Goal: Download file/media

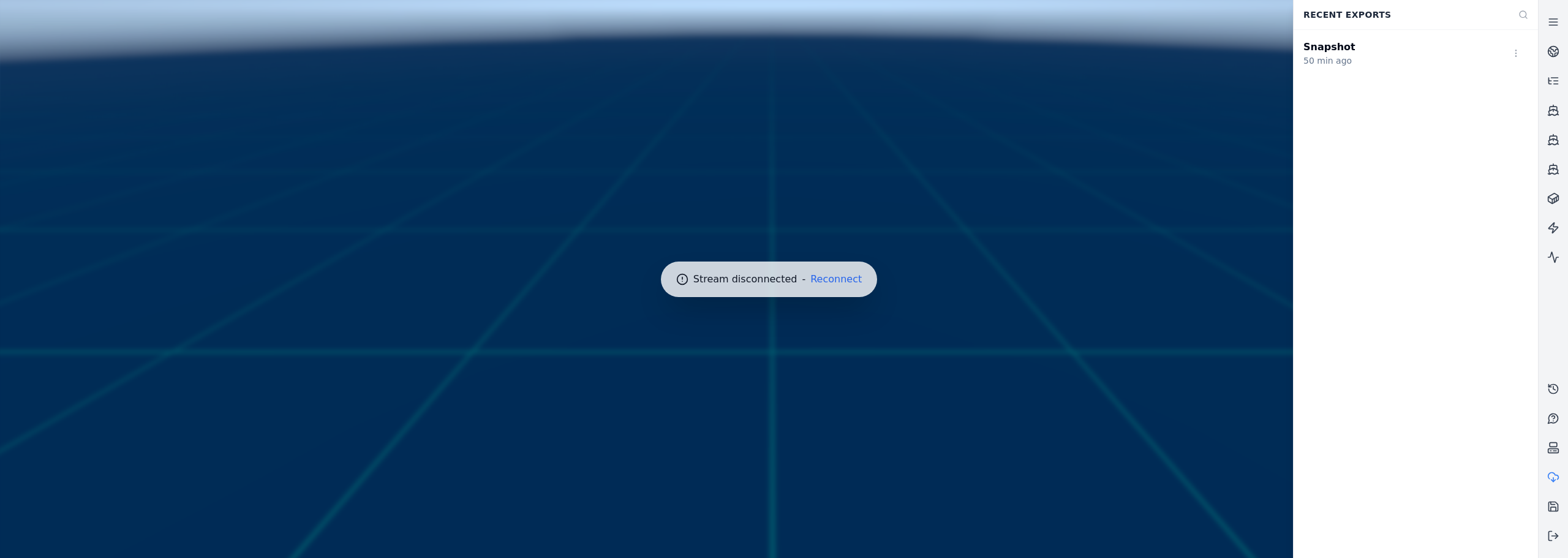
drag, startPoint x: 706, startPoint y: 124, endPoint x: 706, endPoint y: 98, distance: 26.0
drag, startPoint x: 706, startPoint y: 98, endPoint x: 1162, endPoint y: 128, distance: 457.0
click at [1146, 133] on div at bounding box center [769, 279] width 1547 height 568
click at [1551, 56] on circle at bounding box center [1553, 51] width 11 height 11
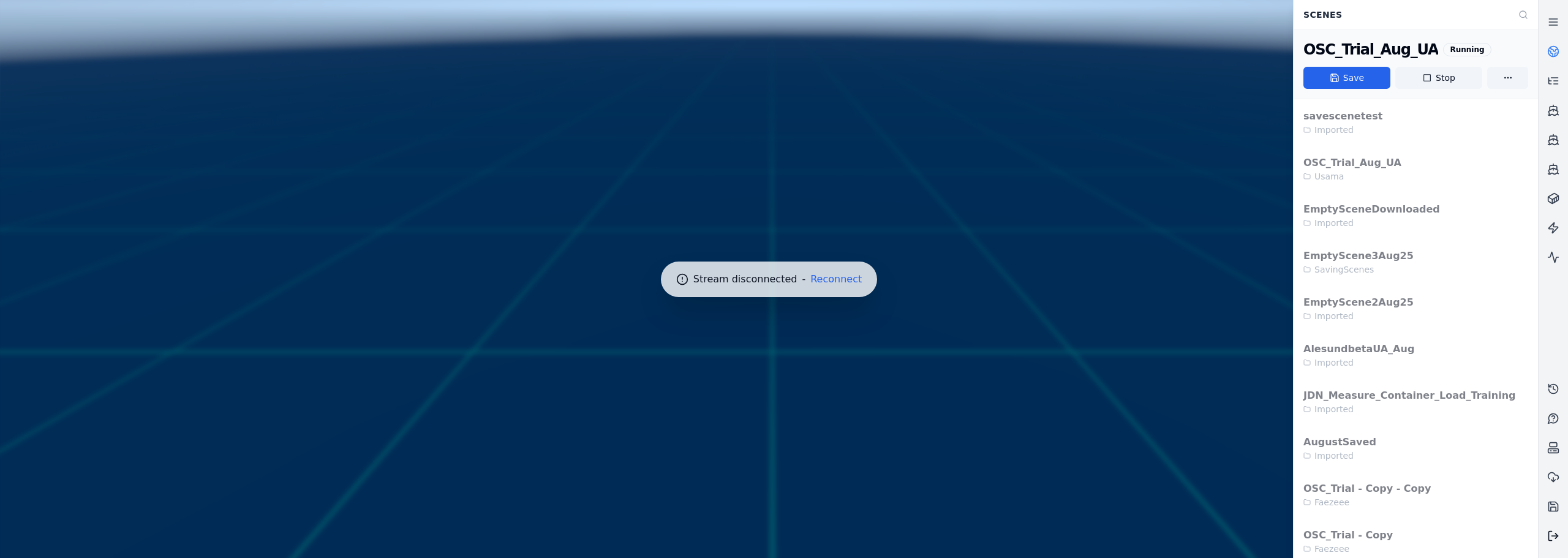
click at [1554, 534] on icon at bounding box center [1553, 536] width 12 height 12
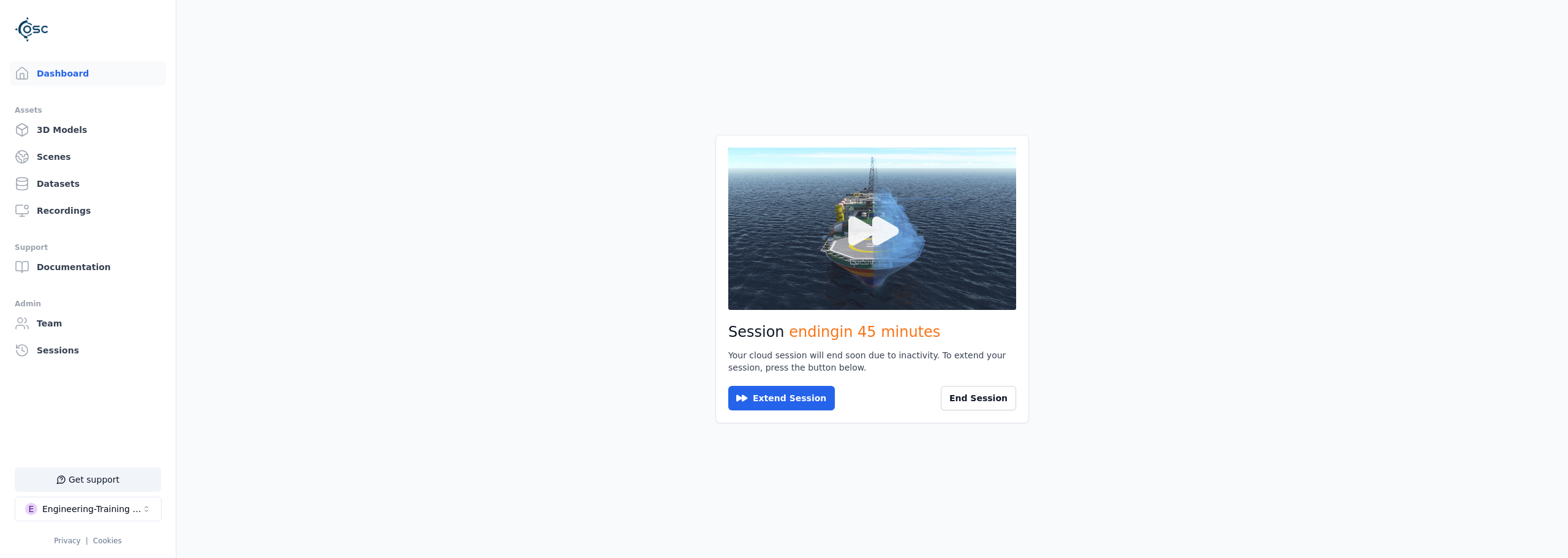
click at [809, 251] on button at bounding box center [872, 228] width 288 height 162
click at [866, 232] on icon at bounding box center [872, 229] width 59 height 59
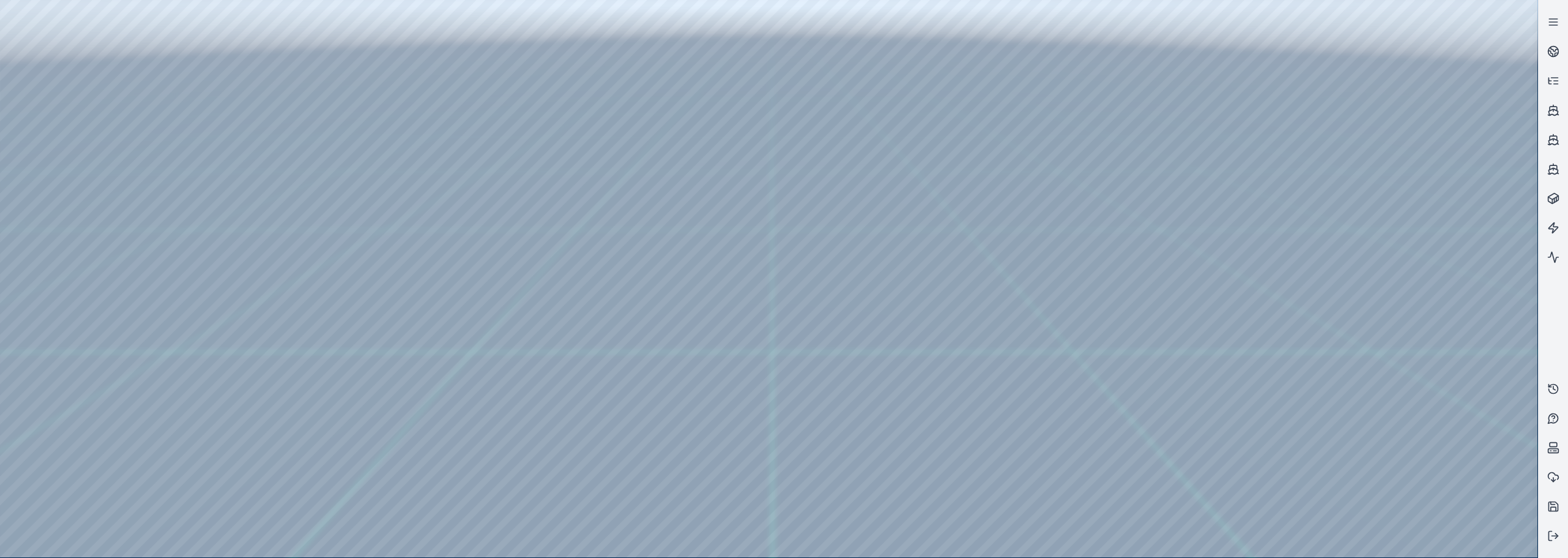
drag, startPoint x: 927, startPoint y: 378, endPoint x: 985, endPoint y: 368, distance: 58.9
click at [1543, 54] on link at bounding box center [1553, 51] width 29 height 29
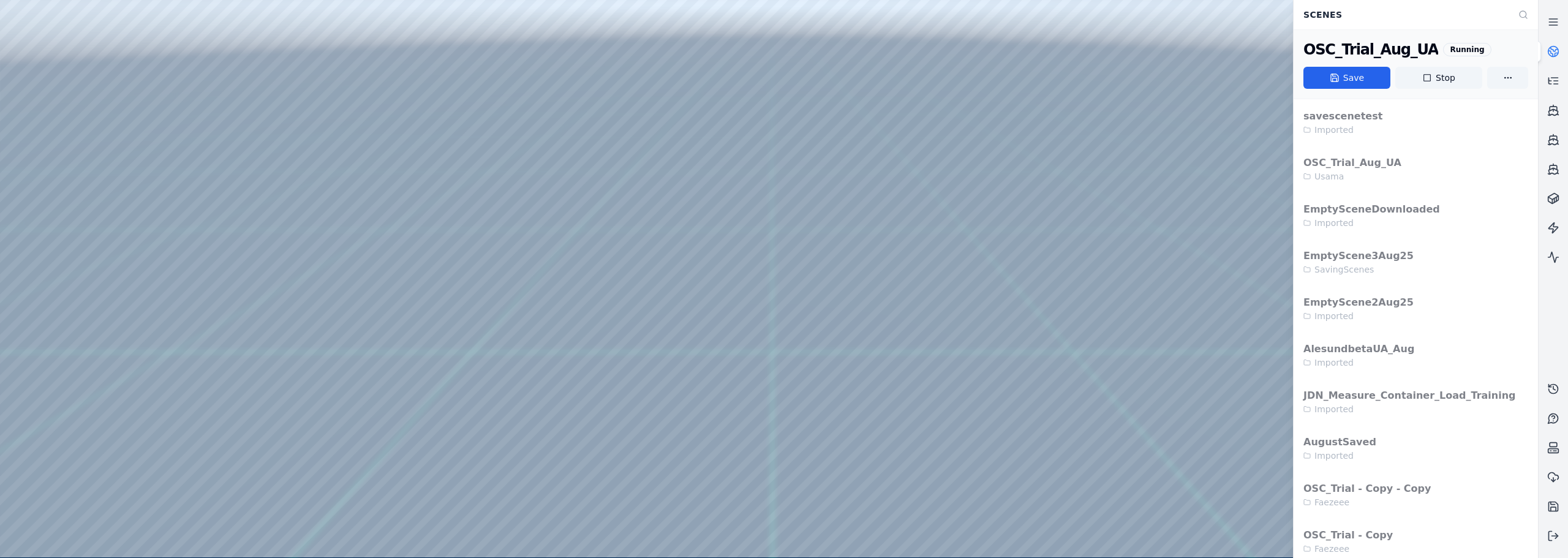
drag, startPoint x: 1020, startPoint y: 298, endPoint x: 986, endPoint y: 378, distance: 86.9
drag, startPoint x: 976, startPoint y: 373, endPoint x: 964, endPoint y: 331, distance: 43.7
click at [518, 276] on div at bounding box center [769, 279] width 1538 height 558
click at [68, 191] on div at bounding box center [769, 279] width 1538 height 558
click at [71, 205] on div at bounding box center [769, 279] width 1538 height 558
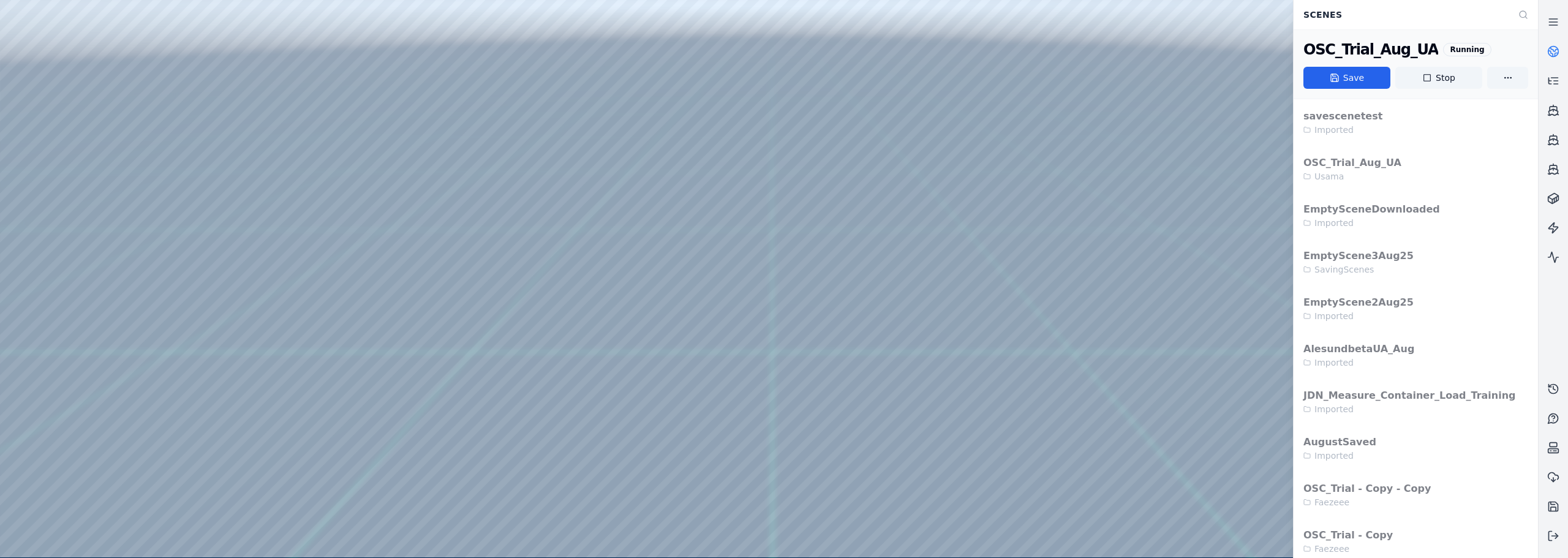
click at [240, 504] on div at bounding box center [769, 279] width 1538 height 558
click at [1104, 427] on div at bounding box center [769, 279] width 1538 height 558
click at [1553, 479] on icon at bounding box center [1553, 477] width 12 height 12
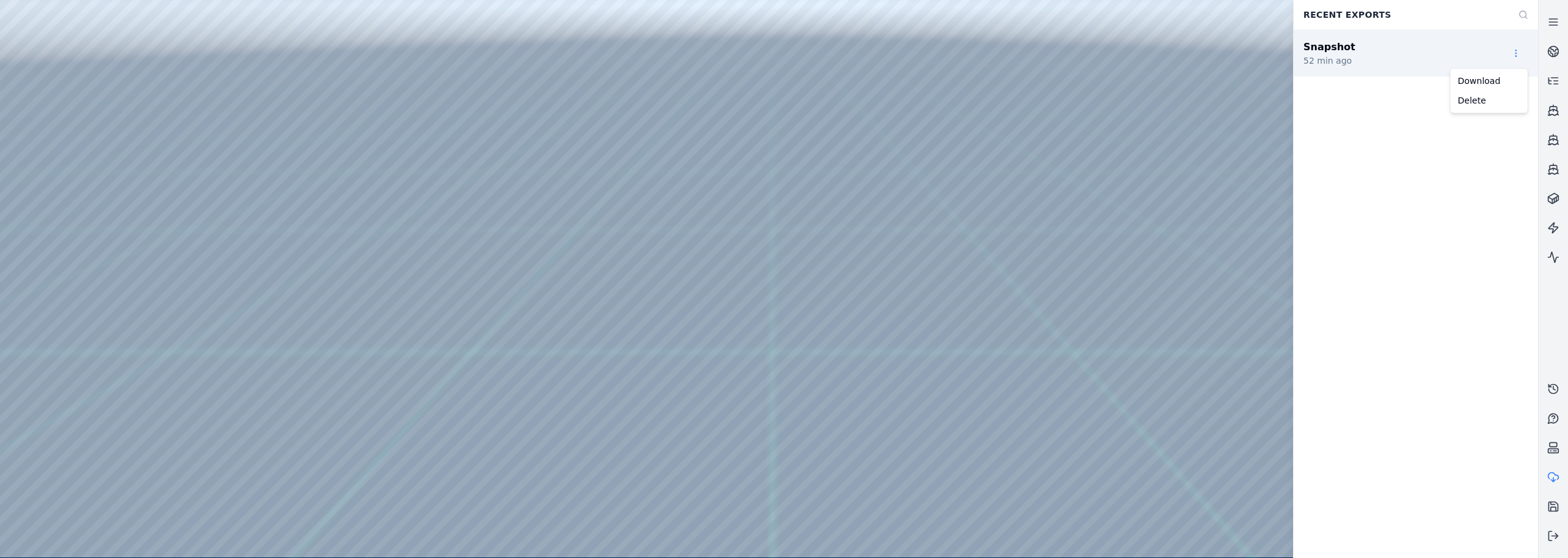
click at [1516, 51] on html "Support Recent Exports Snapshot 52 min ago Download Delete" at bounding box center [784, 279] width 1568 height 558
click at [1484, 83] on div "Download" at bounding box center [1489, 81] width 73 height 20
click at [1423, 207] on div "Graph results (NewGraph) Just now Processing Snapshot 52 min ago" at bounding box center [1415, 294] width 244 height 529
click at [1512, 57] on html "Support Recent Exports Graph results (NewGraph) Just now Processing Snapshot 52…" at bounding box center [784, 279] width 1568 height 558
click at [1464, 133] on html "Support Recent Exports Graph results (NewGraph) Just now Processing Snapshot 52…" at bounding box center [784, 279] width 1568 height 558
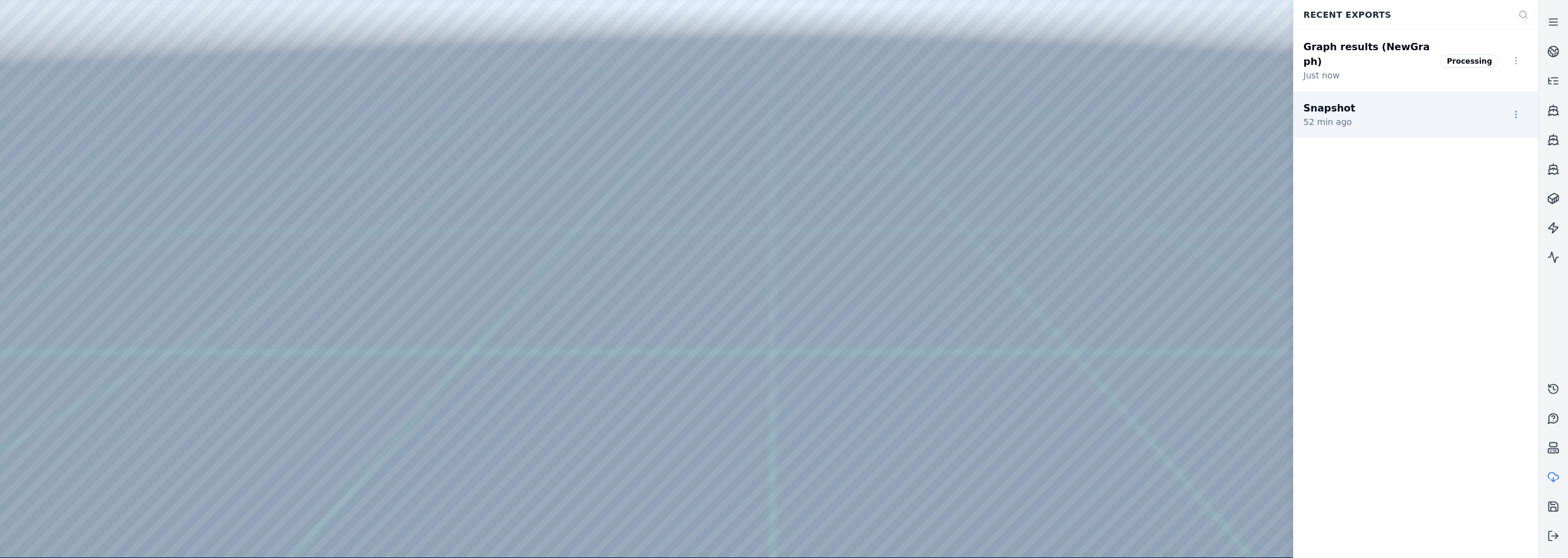
click at [1513, 102] on html "Support Recent Exports Graph results (NewGraph) Just now Processing Snapshot 52…" at bounding box center [784, 279] width 1568 height 558
click at [1423, 195] on html "Support Recent Exports Graph results (NewGraph) Just now Processing Snapshot 52…" at bounding box center [784, 279] width 1568 height 558
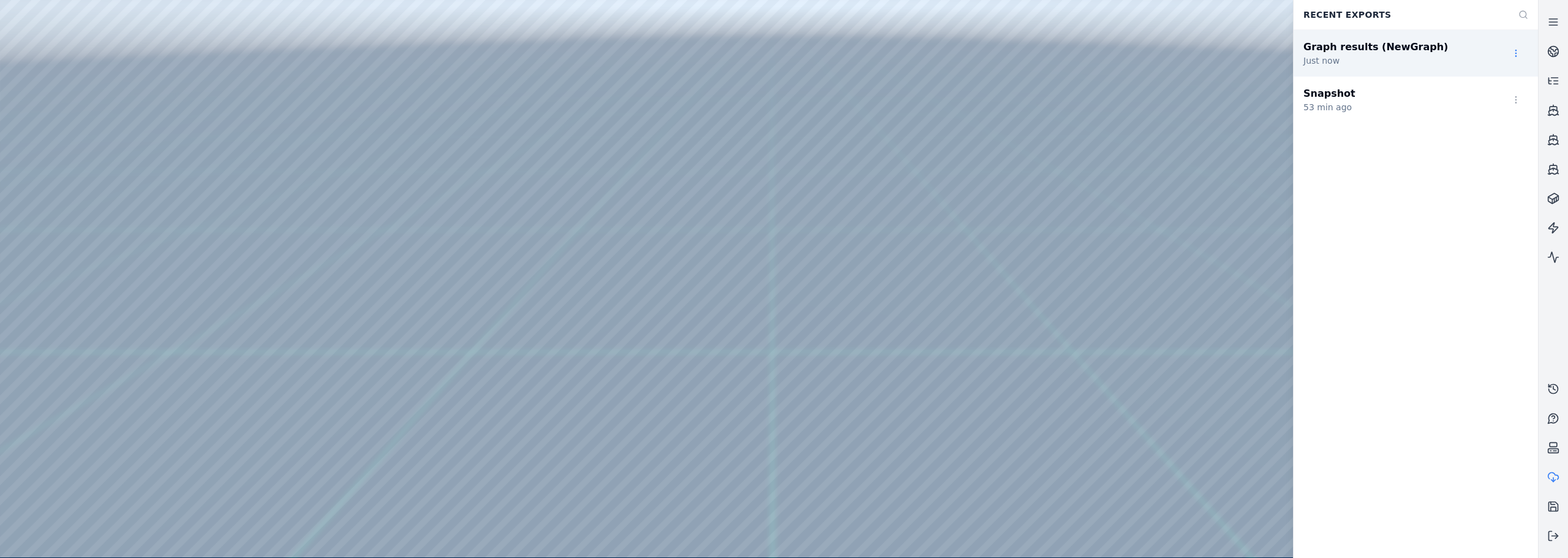
click at [1513, 54] on html "Support Recent Exports Graph results (NewGraph) Just now Snapshot 53 min ago" at bounding box center [784, 279] width 1568 height 558
click at [1508, 82] on div "Download" at bounding box center [1489, 81] width 73 height 20
click at [1113, 82] on div at bounding box center [769, 279] width 1538 height 558
click at [1056, 145] on div at bounding box center [769, 279] width 1538 height 558
drag, startPoint x: 808, startPoint y: 380, endPoint x: 830, endPoint y: 382, distance: 22.1
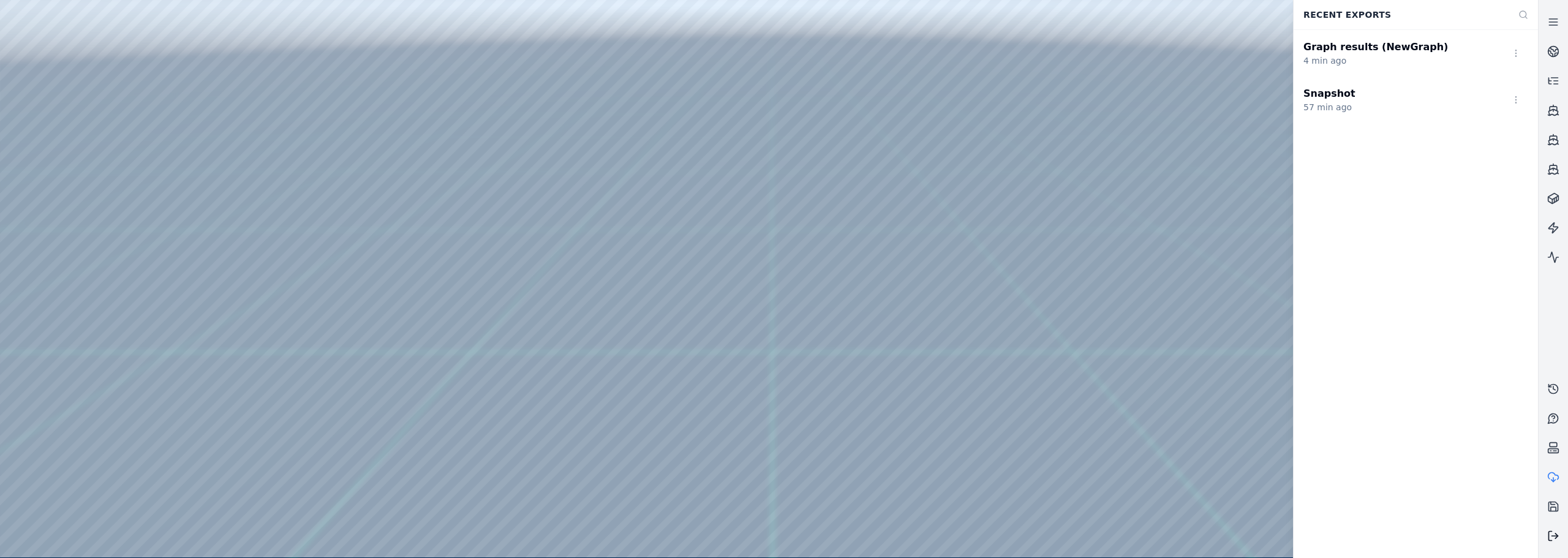
click at [1551, 532] on icon at bounding box center [1553, 536] width 12 height 12
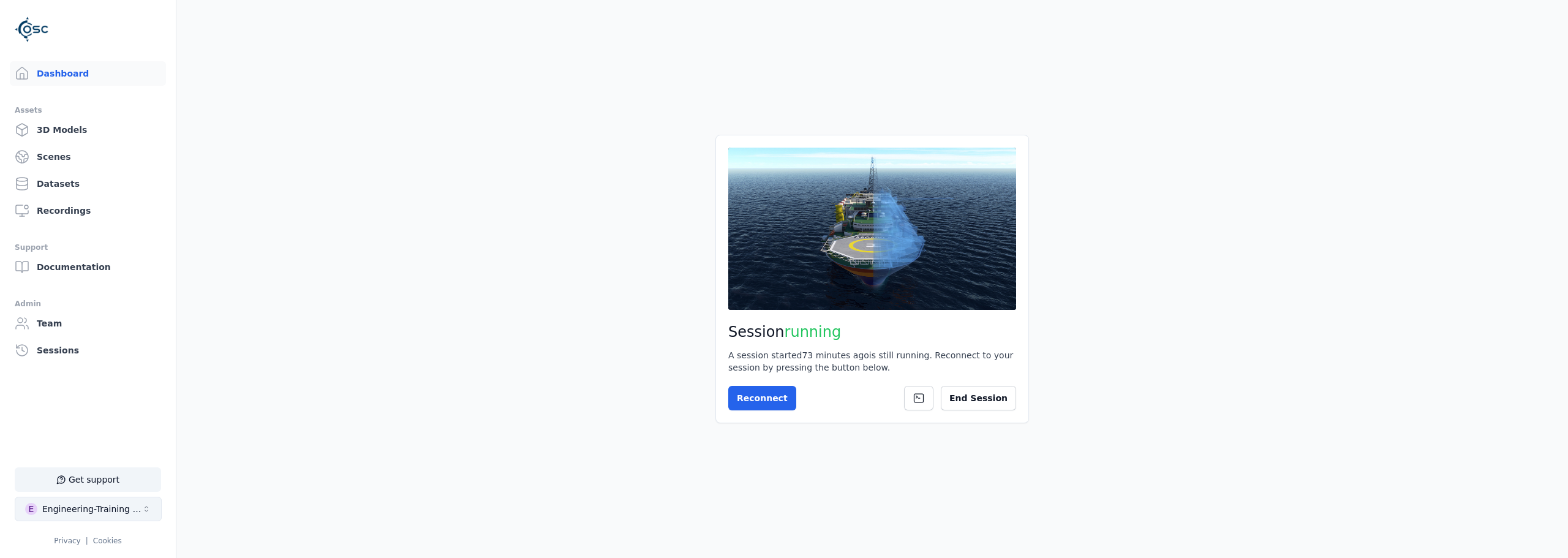
click at [123, 514] on div "Engineering-Training (SSO Staging)" at bounding box center [91, 509] width 99 height 12
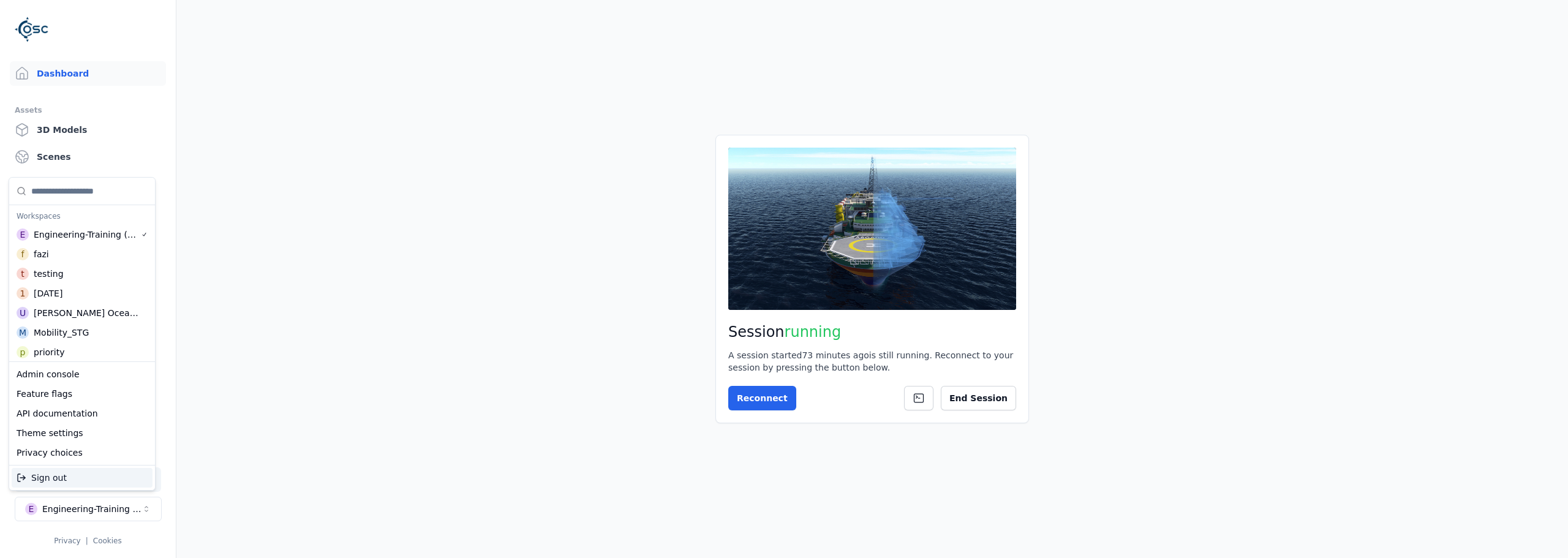
click at [256, 395] on html "Support Dashboard Assets 3D Models Scenes Datasets Recordings Support Documenta…" at bounding box center [784, 279] width 1568 height 558
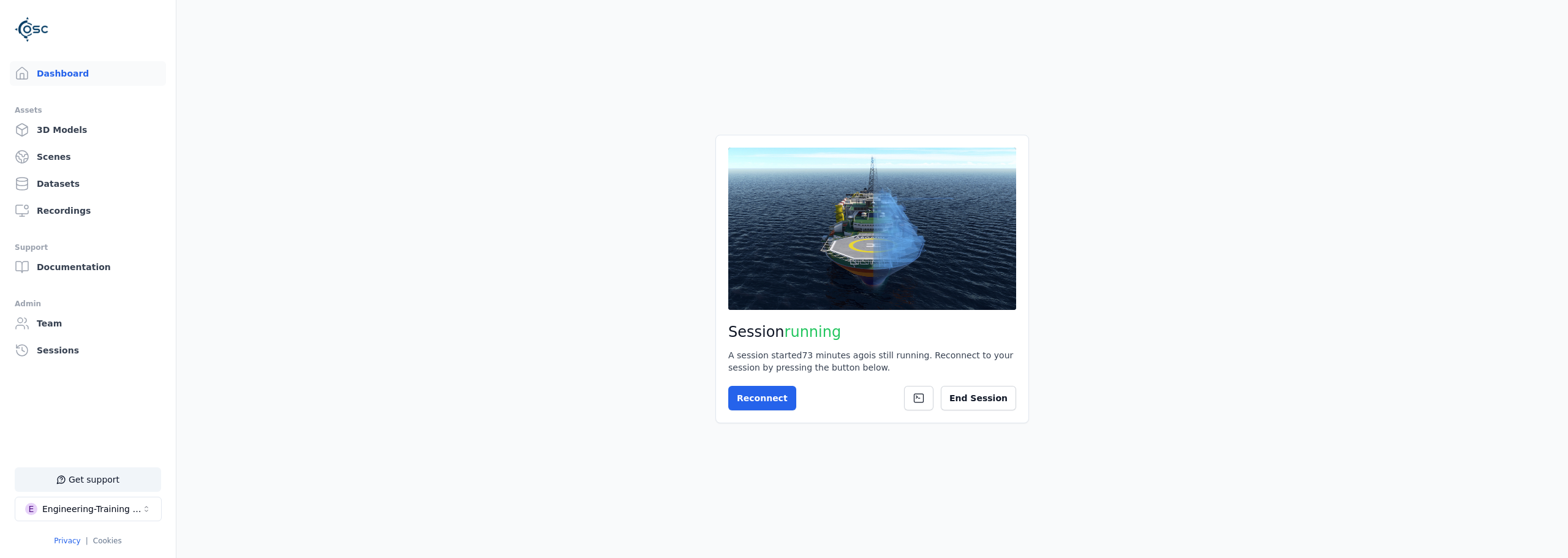
click at [64, 541] on link "Privacy" at bounding box center [67, 540] width 27 height 9
click at [107, 541] on link "Cookies" at bounding box center [107, 540] width 28 height 9
click at [126, 508] on div "Engineering-Training (SSO Staging)" at bounding box center [91, 509] width 99 height 12
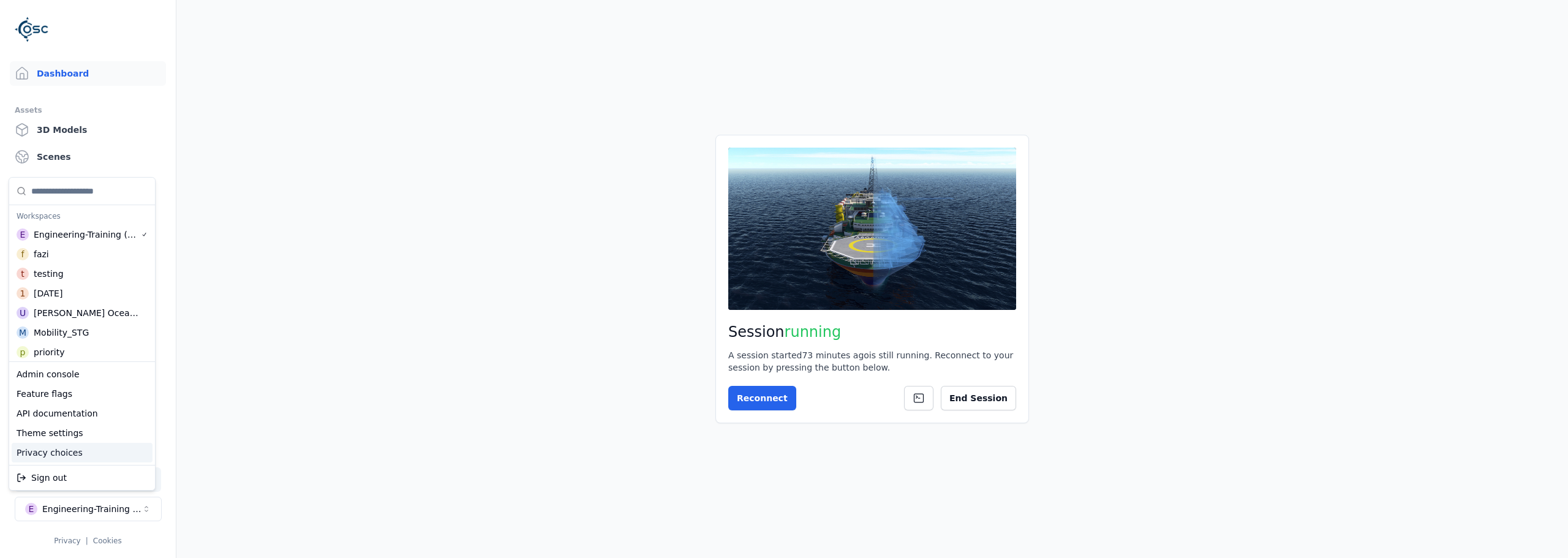
click at [78, 455] on div "Privacy choices" at bounding box center [81, 453] width 140 height 20
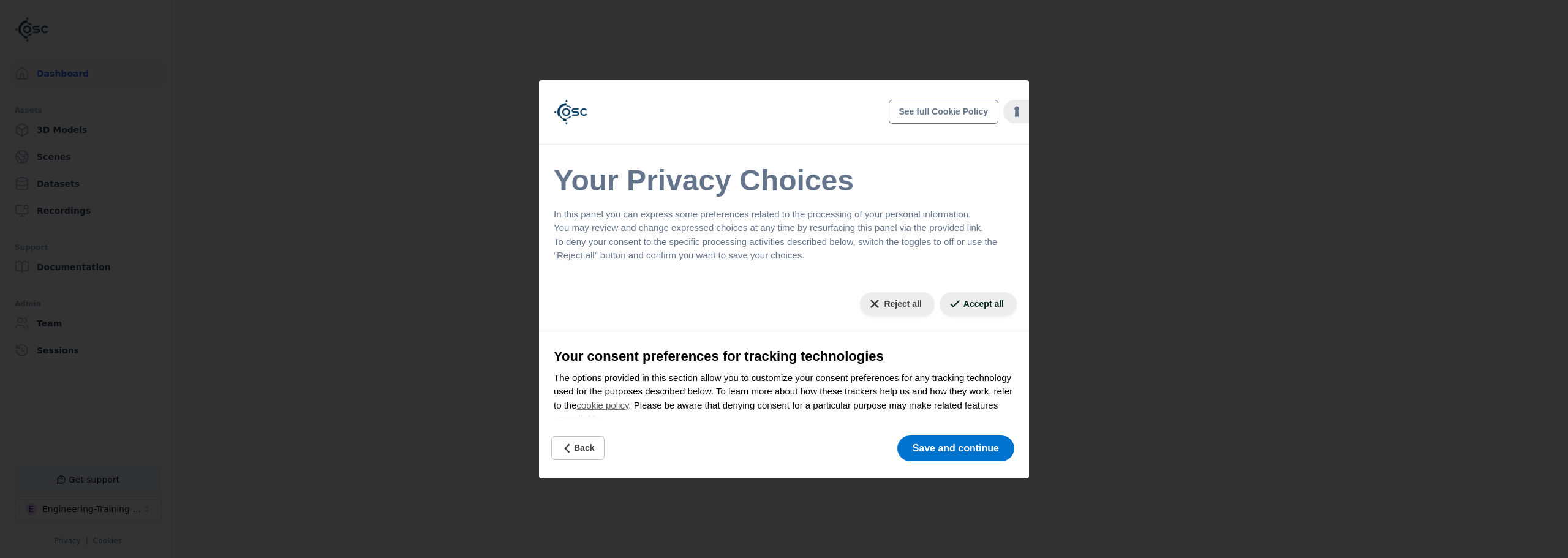
drag, startPoint x: 1025, startPoint y: 245, endPoint x: 1023, endPoint y: 305, distance: 60.0
click at [1023, 305] on html "Support Dashboard Assets 3D Models Scenes Datasets Recordings Support Documenta…" at bounding box center [784, 279] width 1568 height 558
click at [926, 442] on button "Save and continue" at bounding box center [955, 448] width 117 height 26
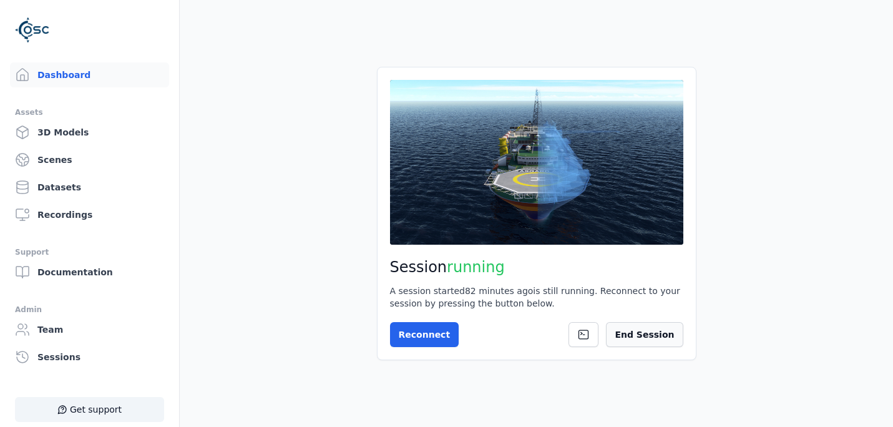
click at [661, 333] on button "End Session" at bounding box center [644, 334] width 77 height 25
